Goal: Check status

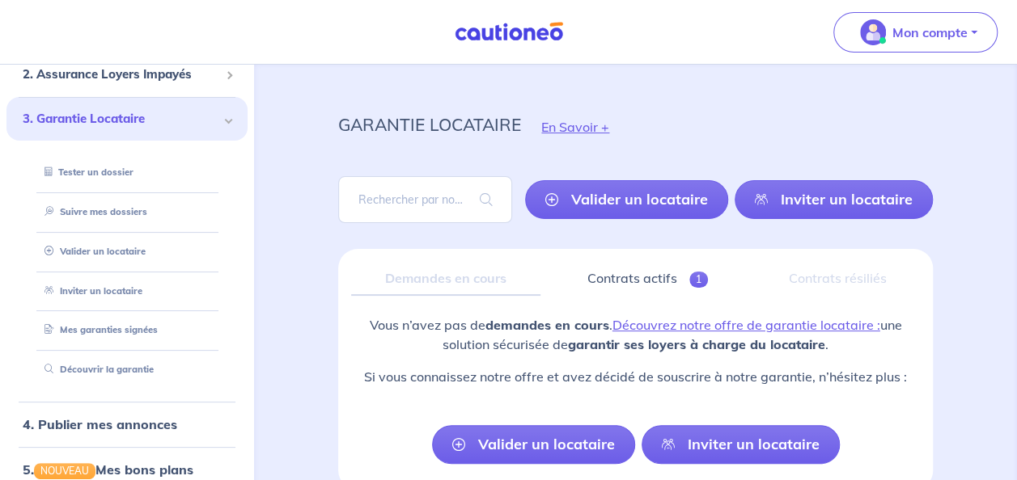
scroll to position [12, 0]
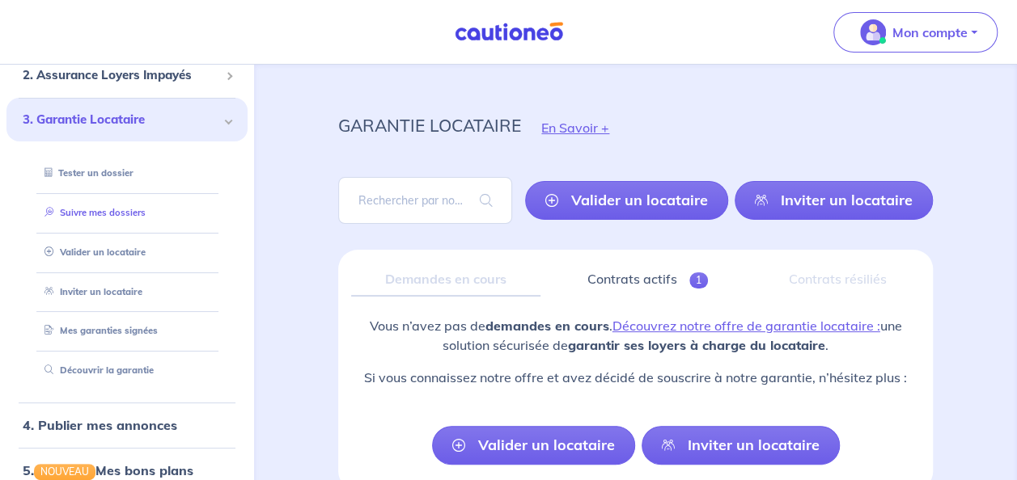
click at [138, 217] on link "Suivre mes dossiers" at bounding box center [92, 212] width 108 height 11
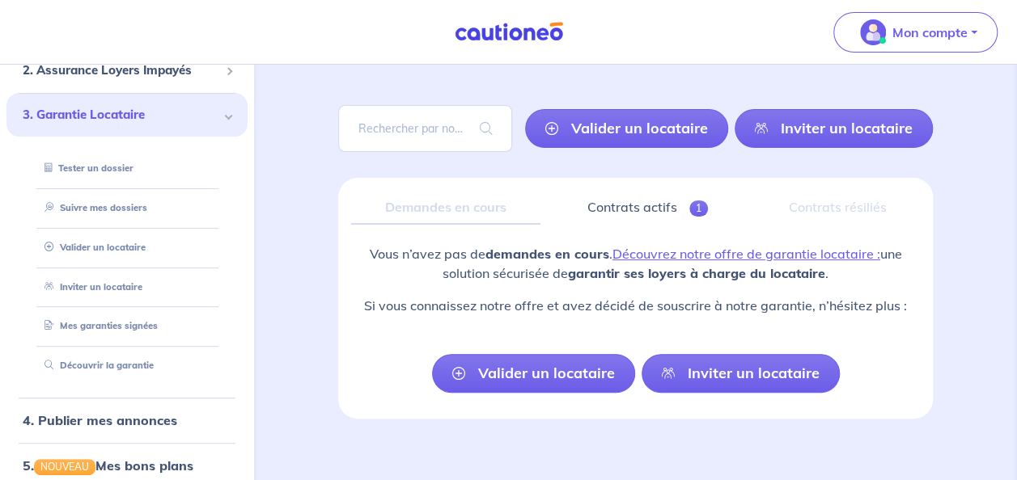
scroll to position [99, 0]
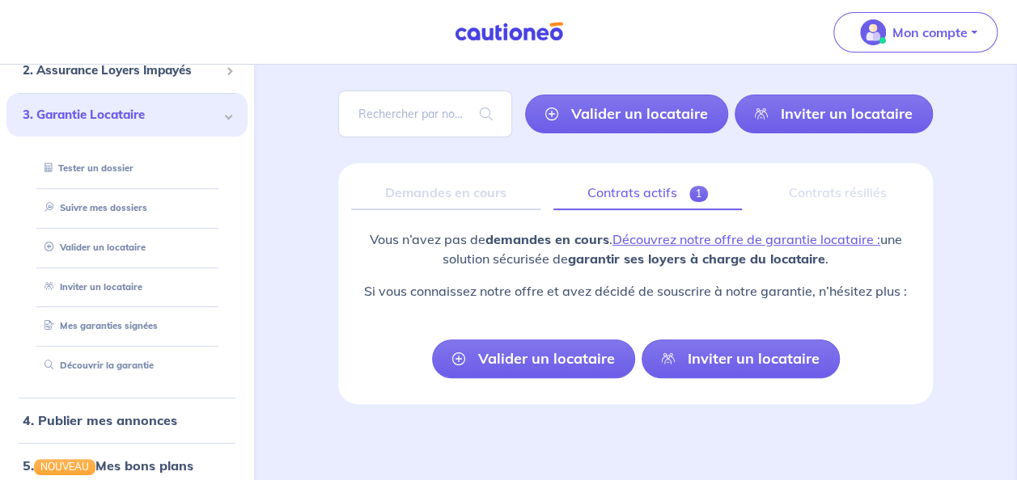
click at [655, 186] on link "Contrats actifs 1" at bounding box center [647, 193] width 188 height 34
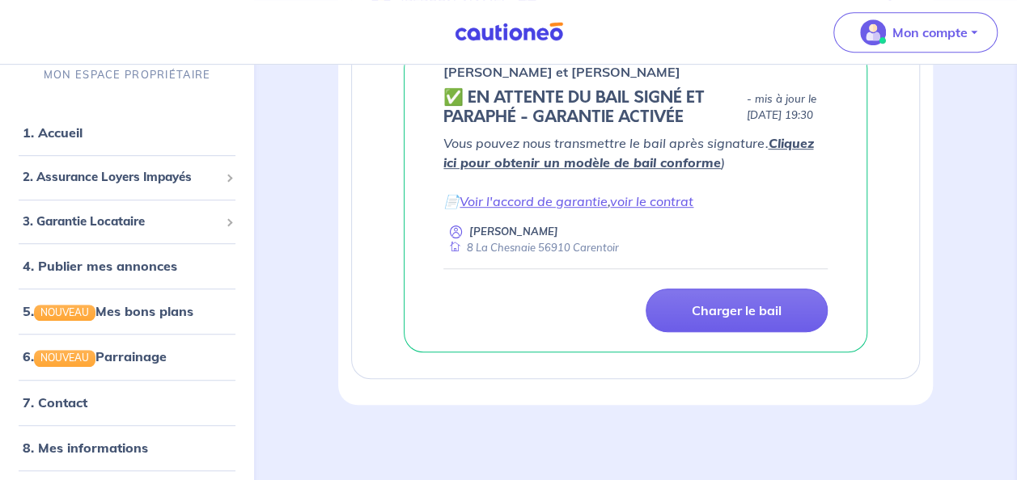
scroll to position [379, 0]
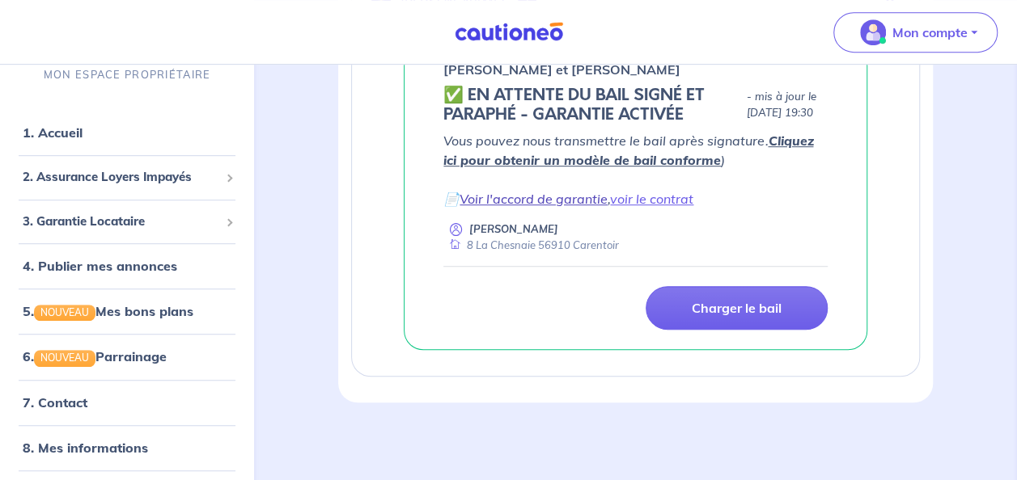
click at [579, 205] on link "Voir l'accord de garantie" at bounding box center [533, 199] width 148 height 16
click at [645, 205] on link "voir le contrat" at bounding box center [651, 199] width 83 height 16
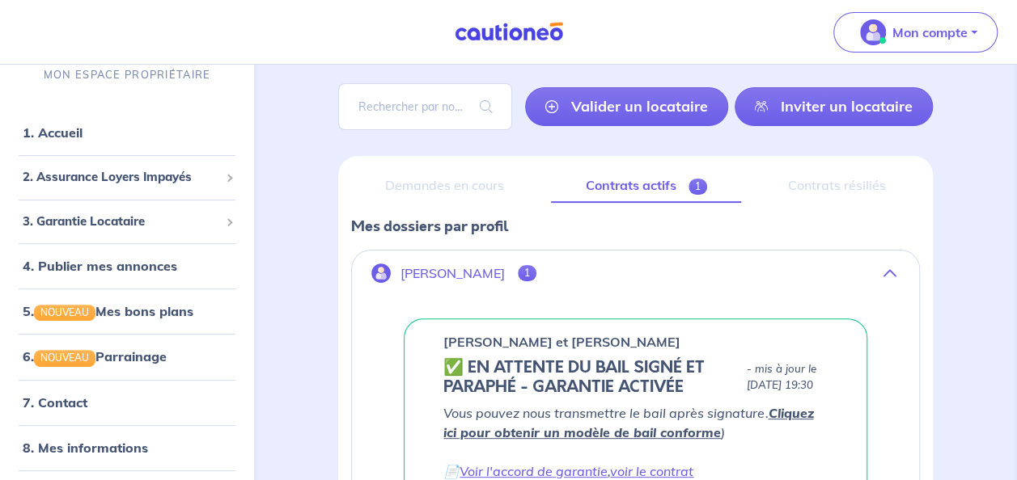
scroll to position [112, 0]
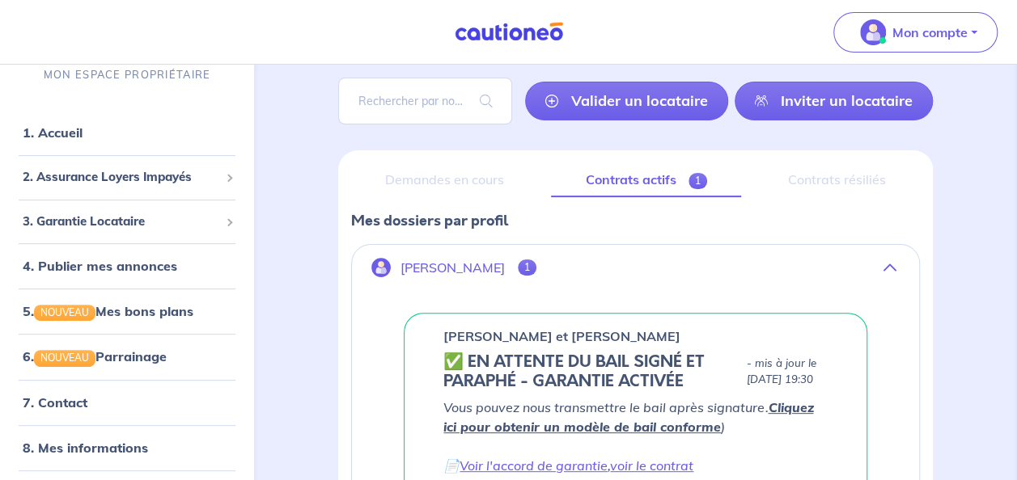
click at [347, 173] on div "Demandes en cours Contrats actifs 1 Contrats résiliés Mes dossiers par profil […" at bounding box center [635, 409] width 594 height 519
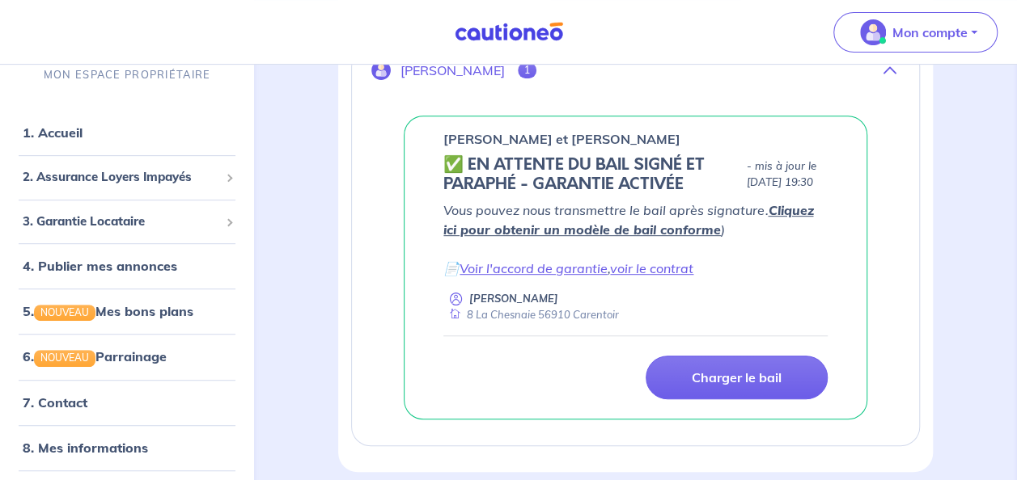
scroll to position [311, 0]
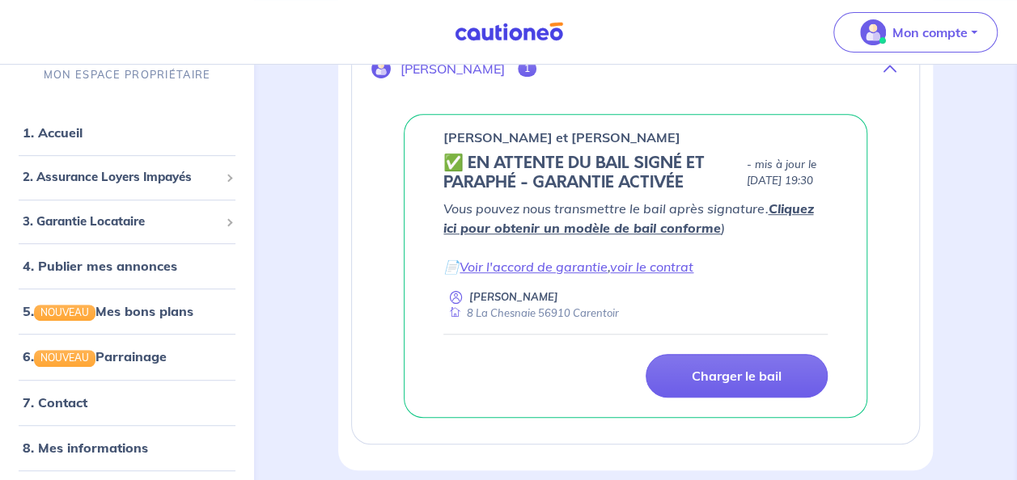
click at [705, 321] on div "[PERSON_NAME] 8 La Chesnaie 56910 Carentoir" at bounding box center [635, 306] width 384 height 32
click at [630, 275] on link "voir le contrat" at bounding box center [651, 267] width 83 height 16
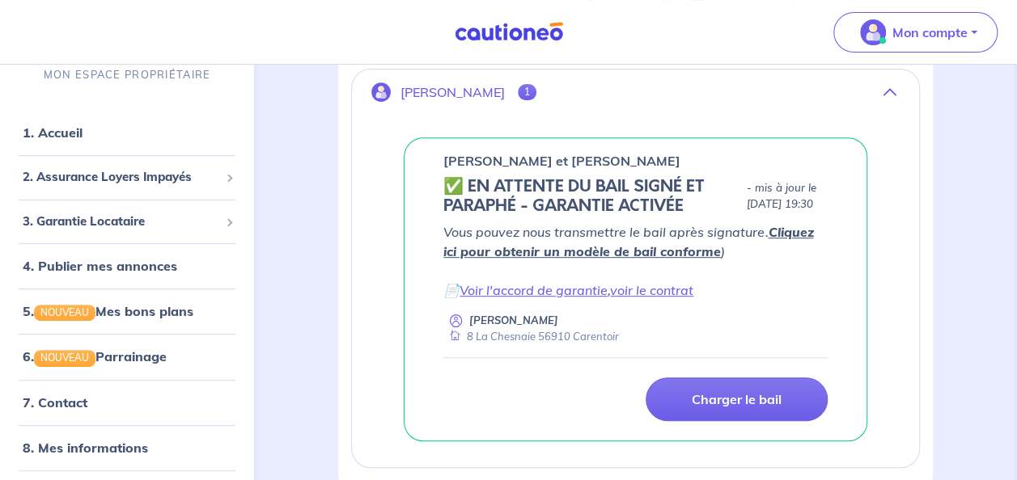
scroll to position [289, 0]
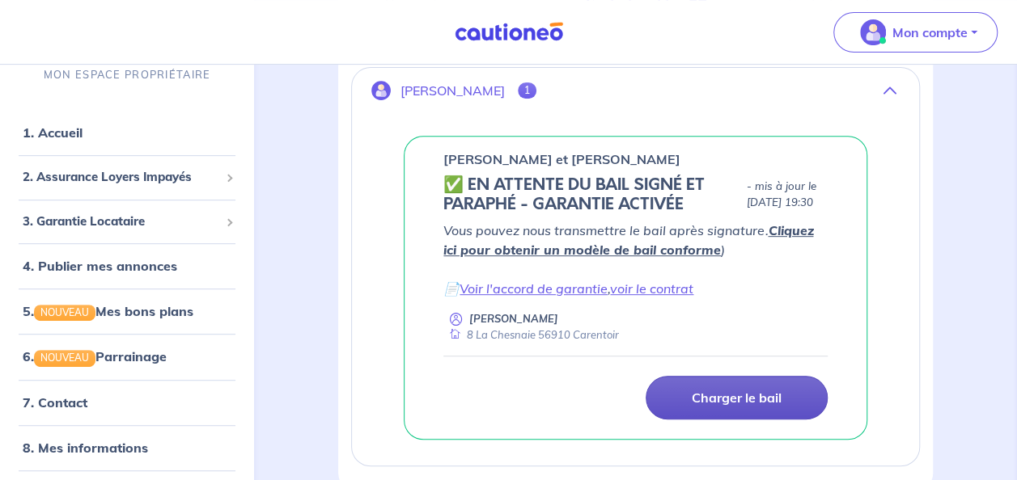
click at [718, 402] on p "Charger le bail" at bounding box center [737, 398] width 90 height 16
